Goal: Task Accomplishment & Management: Manage account settings

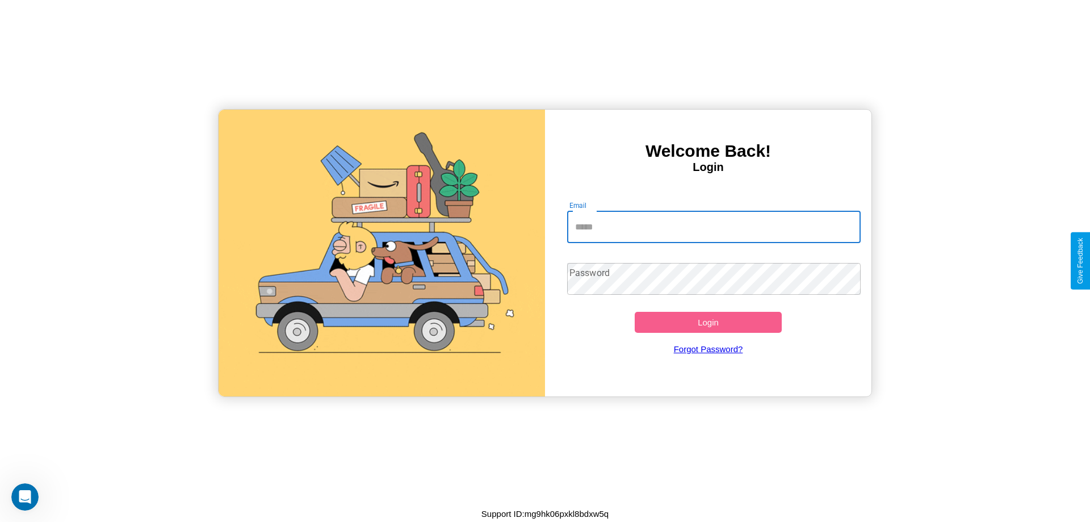
click at [714, 227] on input "Email" at bounding box center [714, 227] width 294 height 32
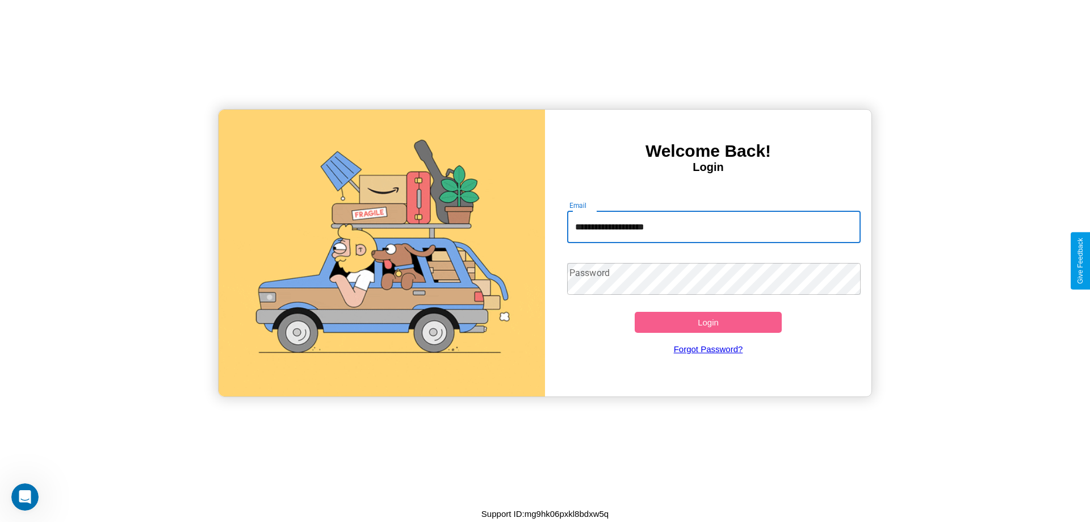
type input "**********"
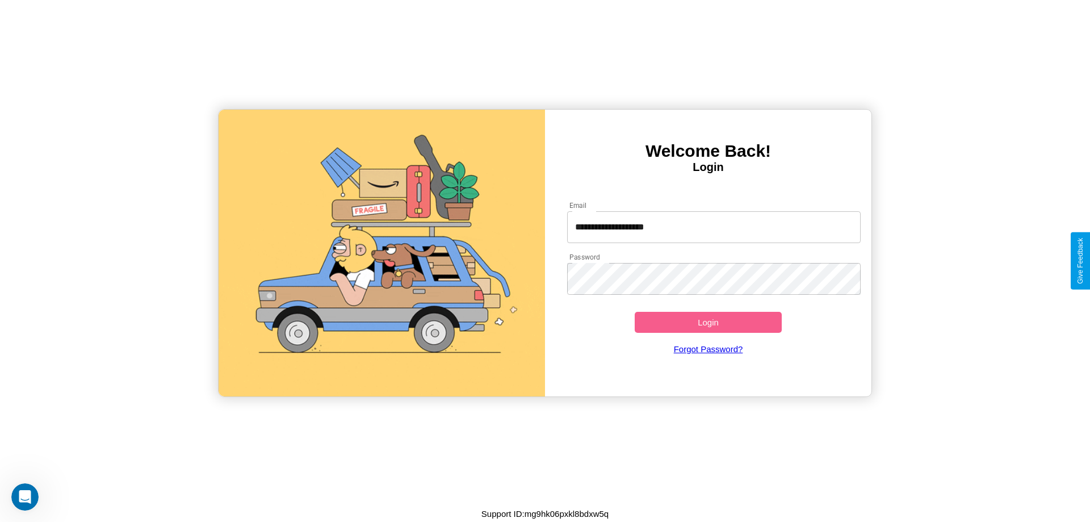
click at [708, 322] on button "Login" at bounding box center [708, 322] width 147 height 21
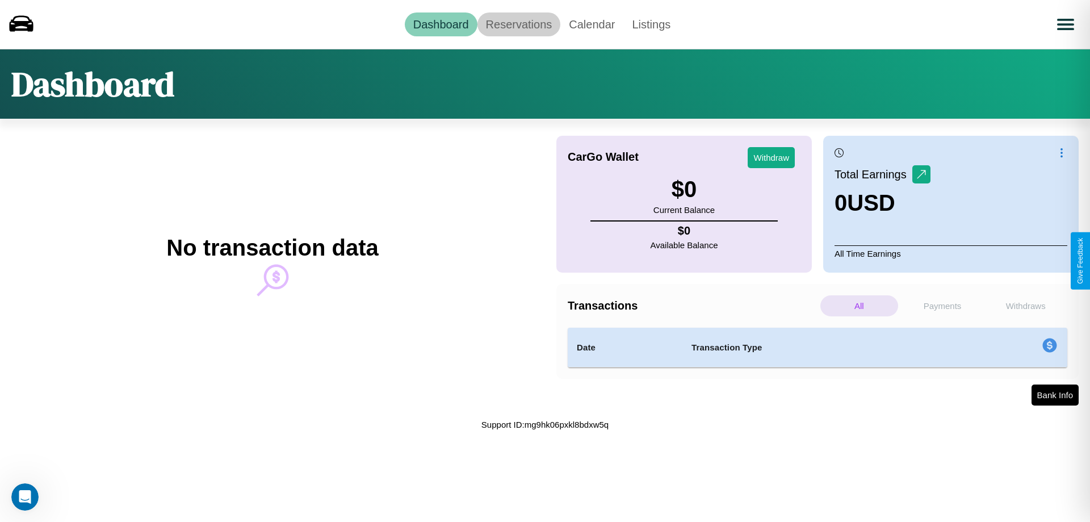
click at [519, 24] on link "Reservations" at bounding box center [519, 24] width 83 height 24
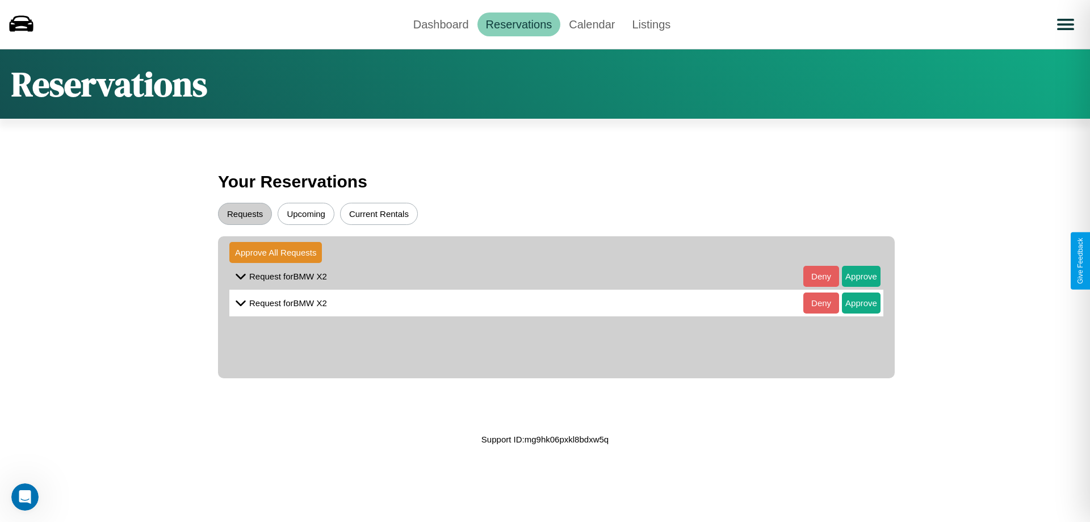
click at [306, 214] on button "Upcoming" at bounding box center [306, 214] width 57 height 22
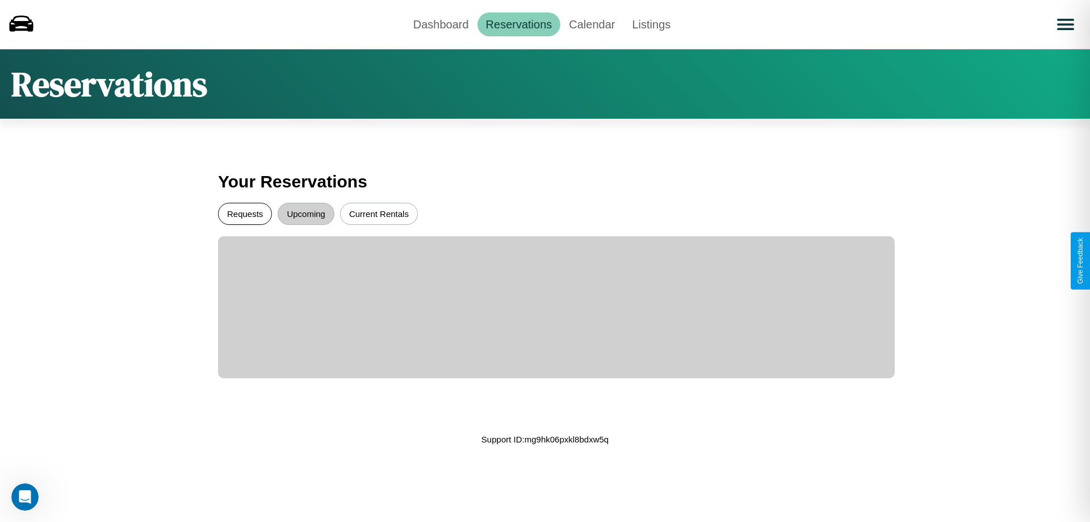
click at [245, 214] on button "Requests" at bounding box center [245, 214] width 54 height 22
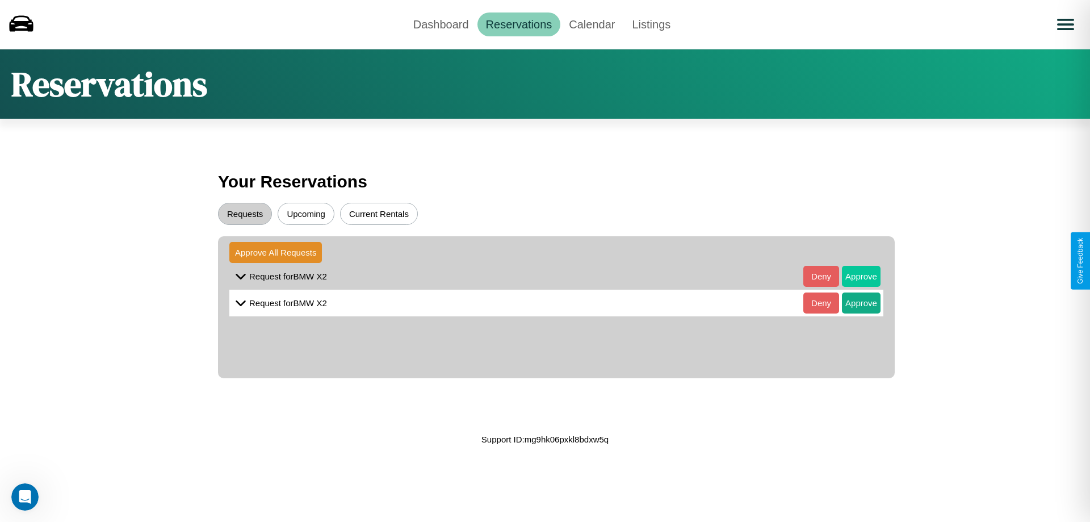
click at [853, 276] on button "Approve" at bounding box center [861, 276] width 39 height 21
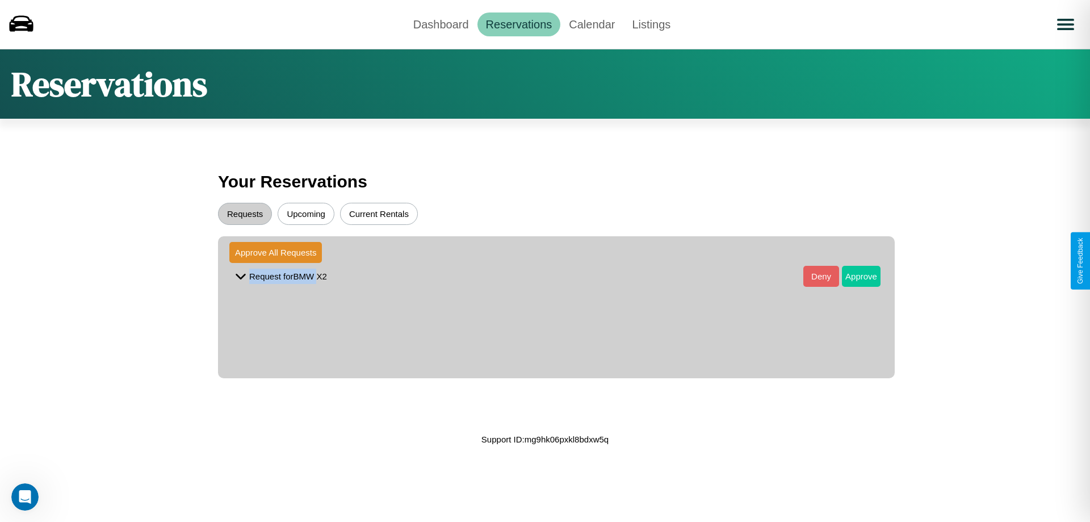
click at [853, 276] on button "Approve" at bounding box center [861, 276] width 39 height 21
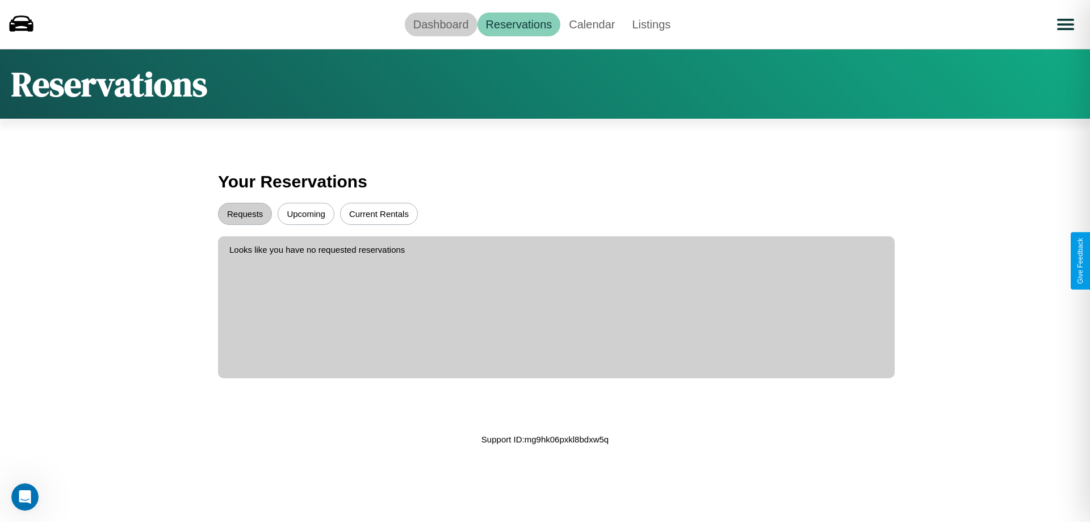
click at [441, 24] on link "Dashboard" at bounding box center [441, 24] width 73 height 24
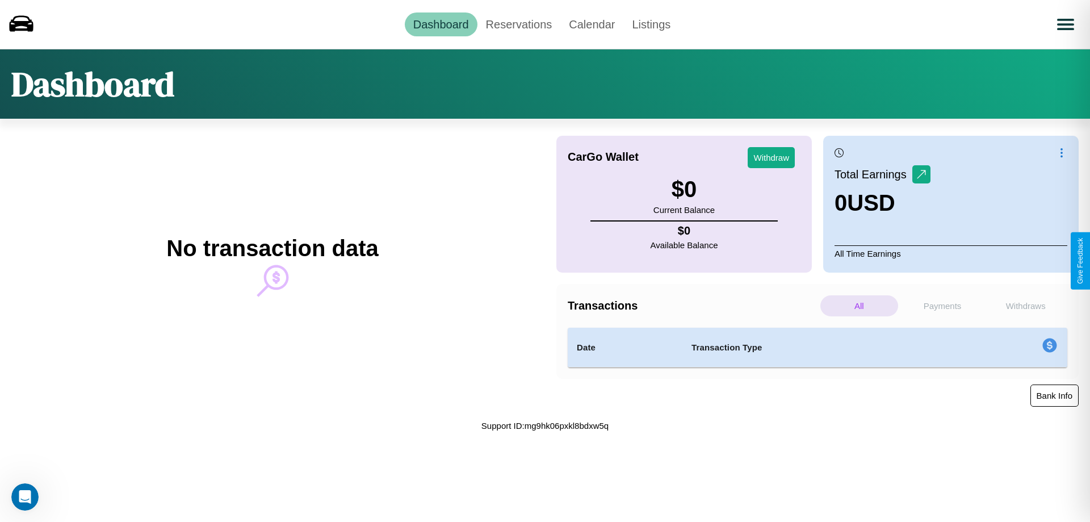
click at [1055, 395] on button "Bank Info" at bounding box center [1055, 395] width 48 height 22
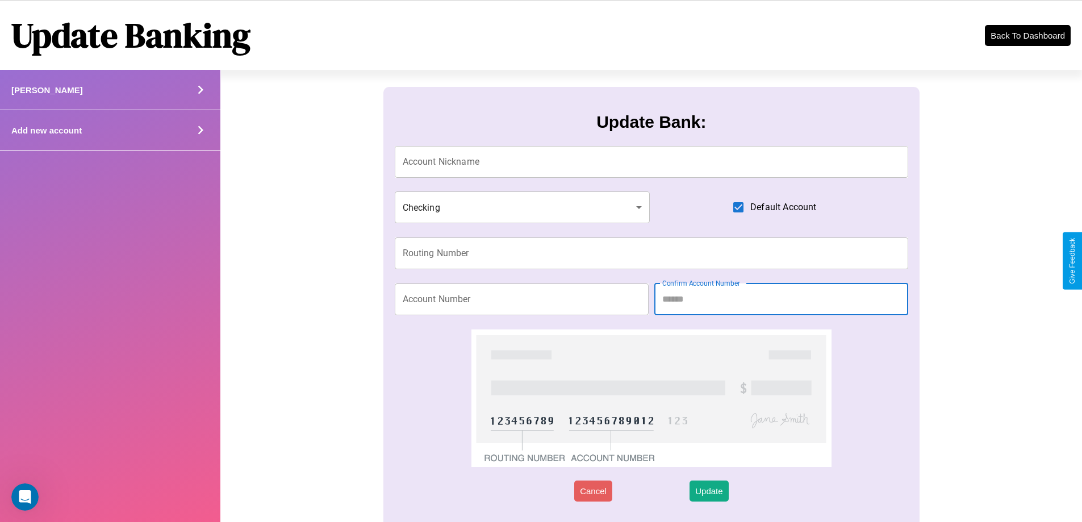
click at [110, 130] on div "Add new account" at bounding box center [110, 130] width 220 height 40
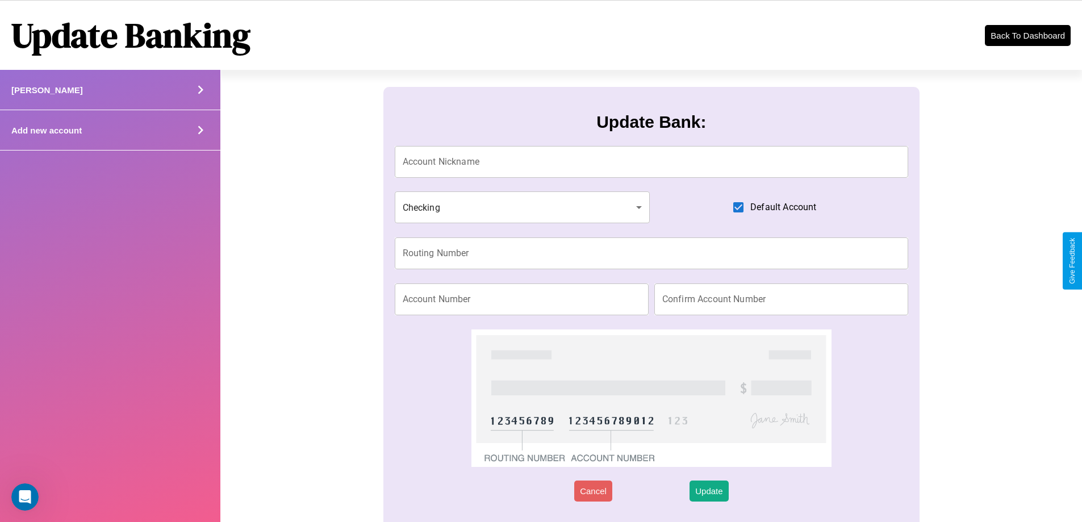
click at [110, 130] on div "Add new account" at bounding box center [110, 130] width 220 height 40
click at [200, 130] on icon at bounding box center [200, 130] width 17 height 17
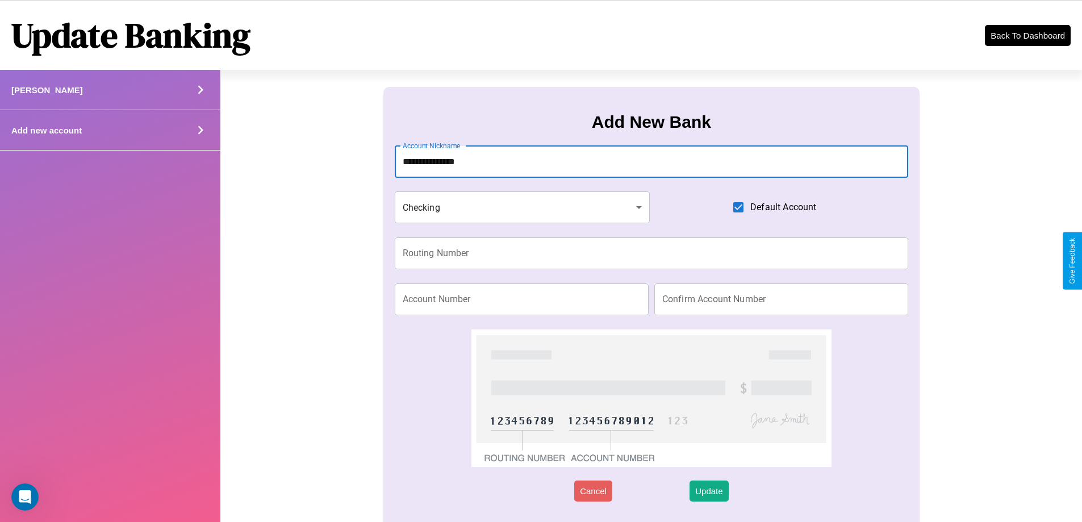
type input "**********"
